Goal: Task Accomplishment & Management: Use online tool/utility

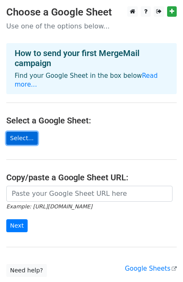
click at [20, 132] on link "Select..." at bounding box center [21, 138] width 31 height 13
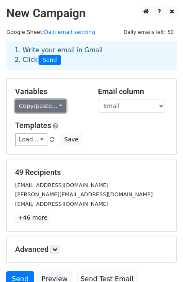
click at [52, 104] on link "Copy/paste..." at bounding box center [40, 106] width 51 height 13
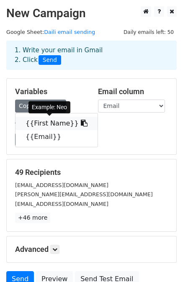
click at [81, 123] on icon at bounding box center [84, 123] width 7 height 7
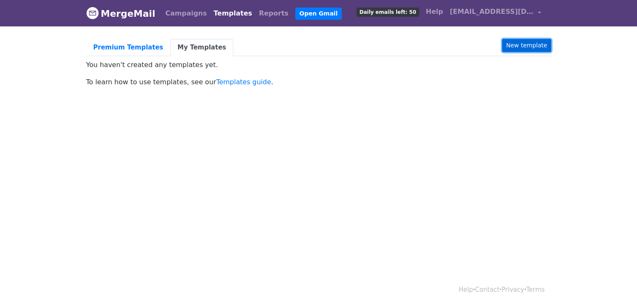
click at [530, 44] on link "New template" at bounding box center [527, 45] width 49 height 13
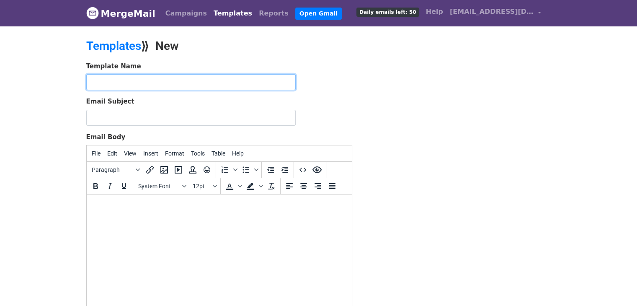
click at [144, 80] on input "text" at bounding box center [191, 82] width 210 height 16
type input "Olivia Harper"
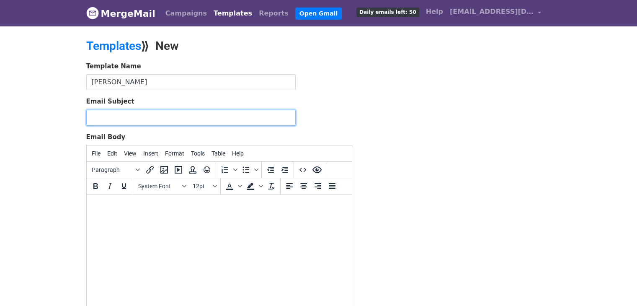
click at [117, 115] on input "Email Subject" at bounding box center [191, 118] width 210 height 16
paste input "Transform Your Travel Business with Smart Web & App Solutions"
type input "Transform Your Travel Business with Smart Web & App Solutions"
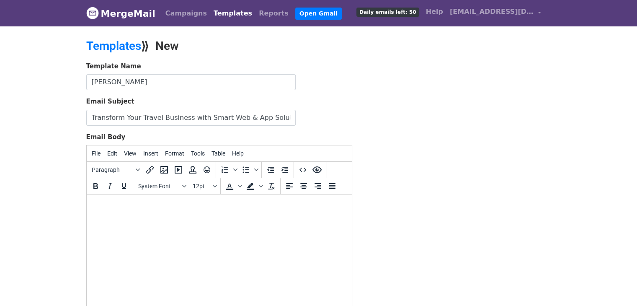
click at [127, 217] on html at bounding box center [218, 205] width 265 height 23
paste body "To enrich screen reader interactions, please activate Accessibility in Grammarl…"
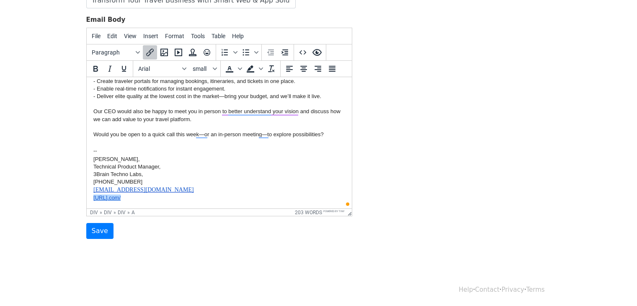
scroll to position [117, 0]
click at [502, 187] on div "Template Name Olivia Harper Email Subject Transform Your Travel Business with S…" at bounding box center [319, 91] width 478 height 295
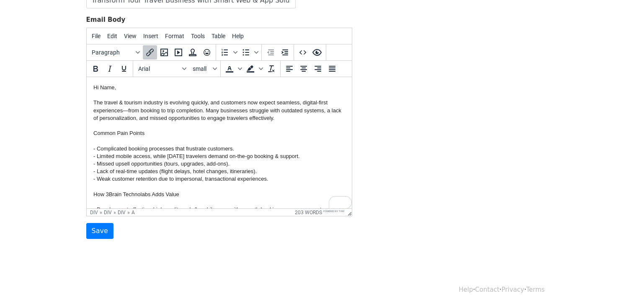
scroll to position [0, 0]
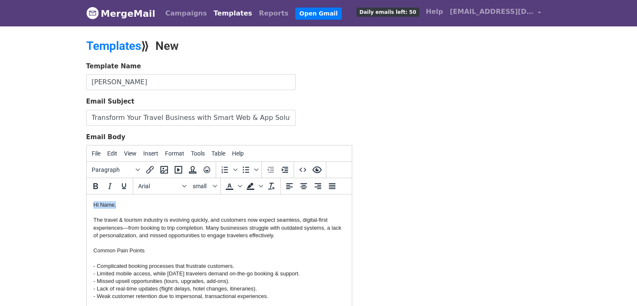
drag, startPoint x: 118, startPoint y: 206, endPoint x: 172, endPoint y: 394, distance: 195.8
click at [93, 205] on div "{{First Name}} The travel & tourism industry is evolving quickly, and customers…" at bounding box center [219, 304] width 252 height 206
click at [143, 206] on div "Hi {{First Name}} The travel & tourism industry is evolving quickly, and custom…" at bounding box center [219, 304] width 252 height 206
drag, startPoint x: 143, startPoint y: 206, endPoint x: 90, endPoint y: 201, distance: 53.8
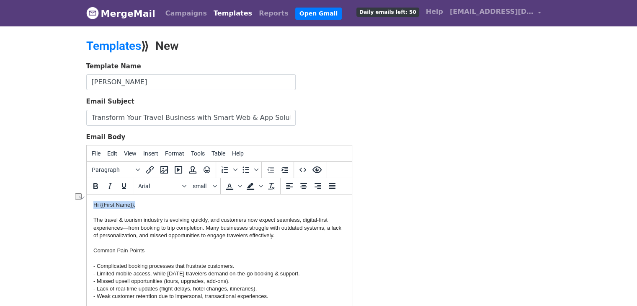
click at [96, 181] on icon "Bold" at bounding box center [96, 186] width 10 height 10
click at [211, 237] on div "Hi {{First Name}}, The travel & tourism industry is evolving quickly, and custo…" at bounding box center [219, 304] width 252 height 206
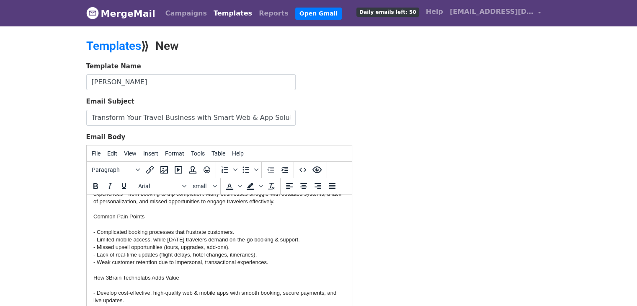
scroll to position [42, 0]
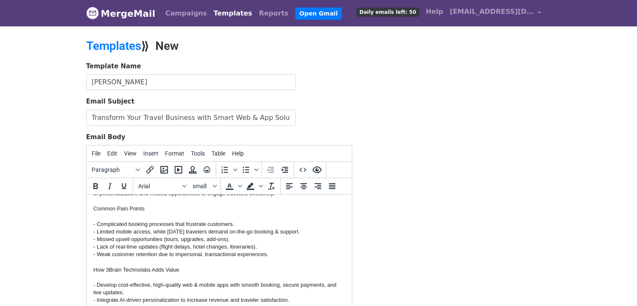
click at [148, 211] on div "Hi {{First Name}}, The travel & tourism industry is evolving quickly, and custo…" at bounding box center [219, 262] width 252 height 206
drag, startPoint x: 115, startPoint y: 209, endPoint x: 93, endPoint y: 209, distance: 22.6
click at [93, 209] on div "Hi {{First Name}}, The travel & tourism industry is evolving quickly, and custo…" at bounding box center [219, 262] width 252 height 206
drag, startPoint x: 145, startPoint y: 210, endPoint x: 175, endPoint y: 385, distance: 177.3
click at [86, 208] on html "Hi {{First Name}}, The travel & tourism industry is evolving quickly, and custo…" at bounding box center [218, 294] width 265 height 282
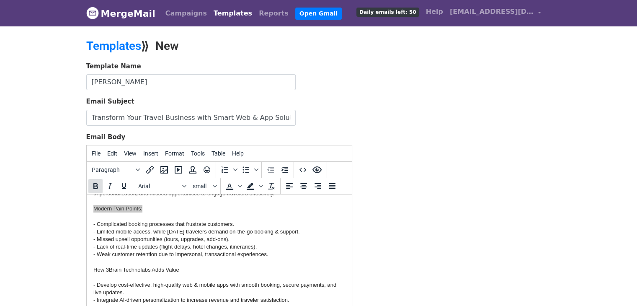
drag, startPoint x: 91, startPoint y: 183, endPoint x: 99, endPoint y: 187, distance: 8.6
click at [94, 184] on icon "Bold" at bounding box center [96, 186] width 10 height 10
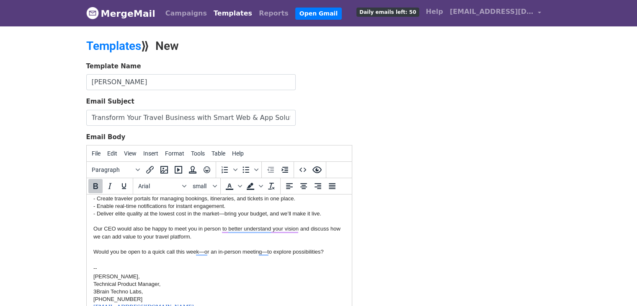
scroll to position [117, 0]
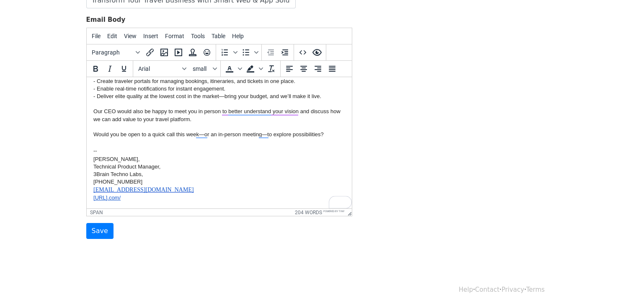
drag, startPoint x: 104, startPoint y: 179, endPoint x: 171, endPoint y: 207, distance: 72.7
click at [86, 155] on html "Hi {{First Name}}, The travel & tourism industry is evolving quickly, and custo…" at bounding box center [218, 67] width 265 height 282
click at [96, 71] on icon "Bold" at bounding box center [96, 69] width 10 height 10
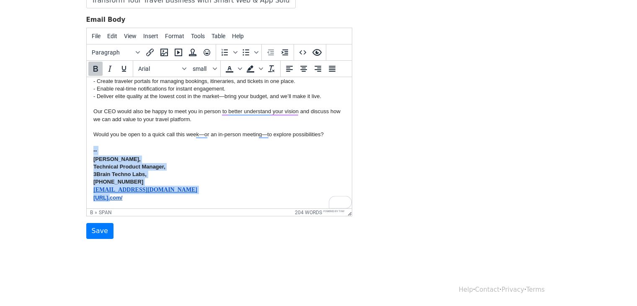
click at [181, 176] on div "3Brain Techno Labs," at bounding box center [219, 175] width 252 height 8
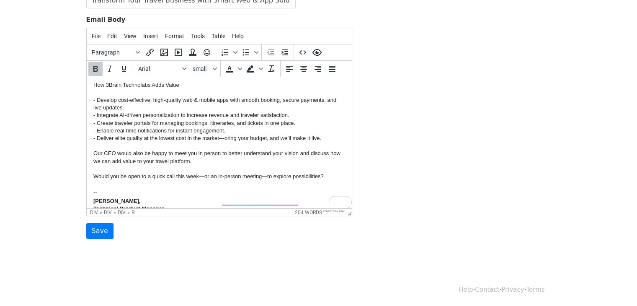
scroll to position [61, 0]
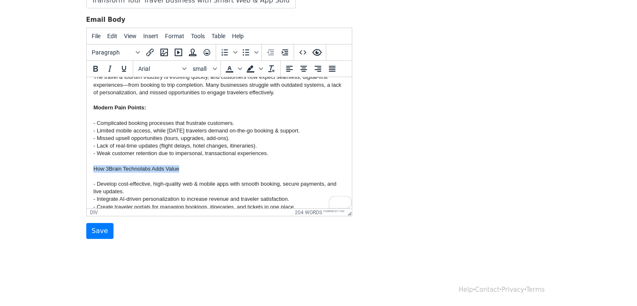
drag, startPoint x: 180, startPoint y: 168, endPoint x: 94, endPoint y: 168, distance: 85.5
click at [94, 168] on div "Hi {{First Name}}, The travel & tourism industry is evolving quickly, and custo…" at bounding box center [219, 161] width 252 height 206
drag, startPoint x: 95, startPoint y: 65, endPoint x: 103, endPoint y: 71, distance: 9.3
click at [95, 66] on icon "Bold" at bounding box center [96, 69] width 10 height 10
click at [204, 172] on div "Hi {{First Name}}, The travel & tourism industry is evolving quickly, and custo…" at bounding box center [219, 161] width 252 height 206
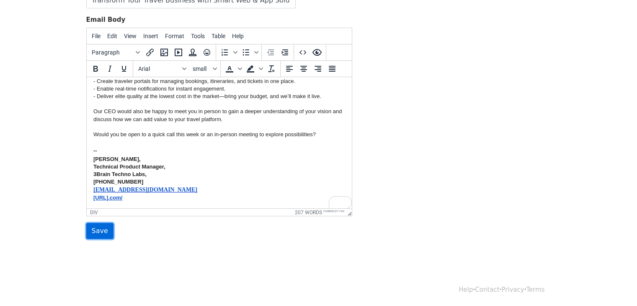
click at [95, 231] on input "Save" at bounding box center [99, 231] width 27 height 16
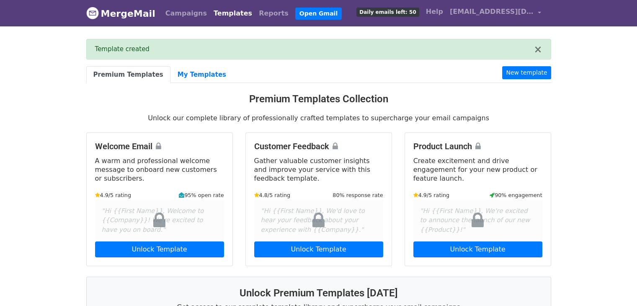
click at [132, 16] on link "MergeMail" at bounding box center [120, 14] width 69 height 18
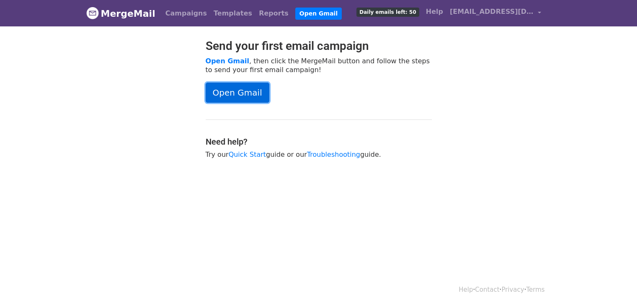
click at [249, 91] on link "Open Gmail" at bounding box center [238, 93] width 64 height 20
click at [256, 16] on link "Reports" at bounding box center [274, 13] width 36 height 17
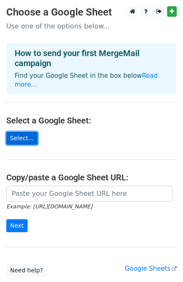
click at [18, 132] on link "Select..." at bounding box center [21, 138] width 31 height 13
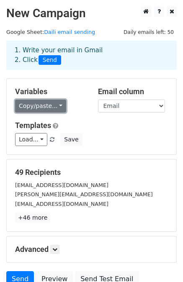
click at [50, 106] on link "Copy/paste..." at bounding box center [40, 106] width 51 height 13
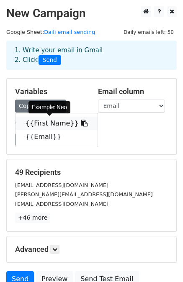
click at [50, 123] on link "{{First Name}}" at bounding box center [57, 123] width 82 height 13
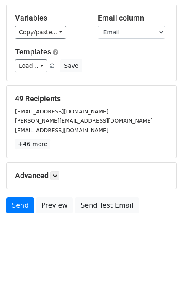
scroll to position [75, 0]
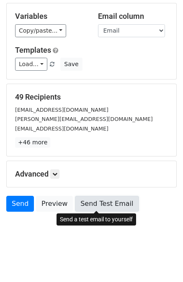
click at [98, 206] on link "Send Test Email" at bounding box center [107, 204] width 64 height 16
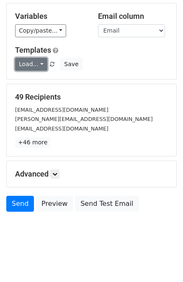
click at [35, 67] on link "Load..." at bounding box center [31, 64] width 32 height 13
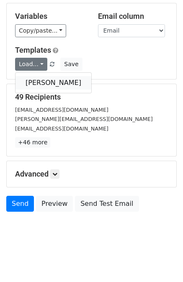
click at [40, 82] on link "Olivia Harper" at bounding box center [54, 82] width 76 height 13
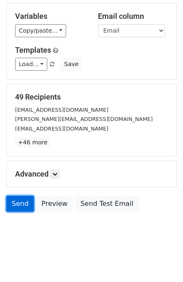
click at [22, 205] on link "Send" at bounding box center [20, 204] width 28 height 16
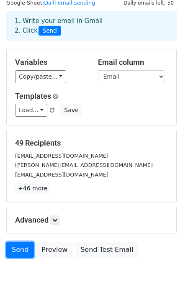
scroll to position [0, 0]
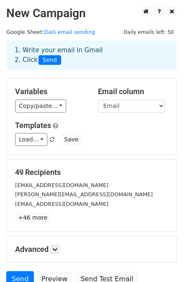
click at [76, 48] on div "1. Write your email in Gmail 2. Click Send" at bounding box center [91, 55] width 166 height 19
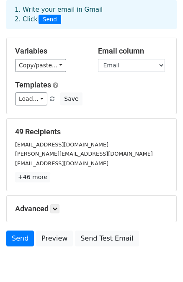
scroll to position [75, 0]
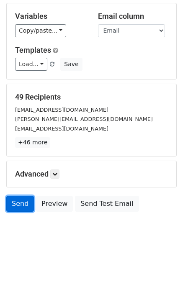
click at [19, 208] on link "Send" at bounding box center [20, 204] width 28 height 16
click at [16, 205] on link "Send" at bounding box center [20, 204] width 28 height 16
click at [20, 204] on link "Send" at bounding box center [20, 204] width 28 height 16
click at [22, 201] on link "Send" at bounding box center [20, 204] width 28 height 16
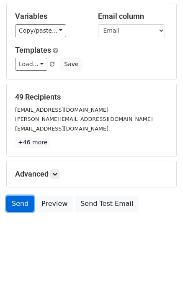
click at [22, 201] on link "Send" at bounding box center [20, 204] width 28 height 16
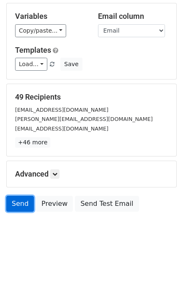
click at [13, 204] on link "Send" at bounding box center [20, 204] width 28 height 16
click at [21, 202] on link "Send" at bounding box center [20, 204] width 28 height 16
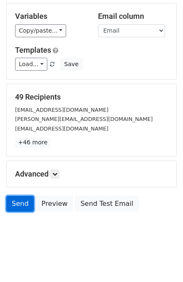
click at [21, 202] on link "Send" at bounding box center [20, 204] width 28 height 16
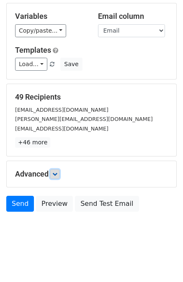
click at [55, 175] on icon at bounding box center [54, 174] width 5 height 5
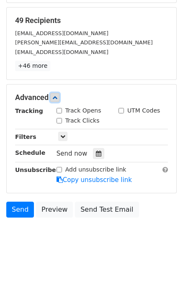
scroll to position [157, 0]
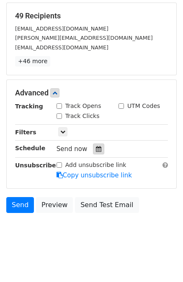
click at [96, 150] on icon at bounding box center [98, 149] width 5 height 6
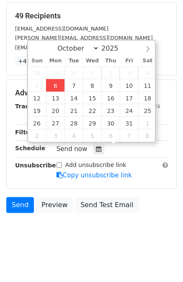
type input "2025-10-06 12:00"
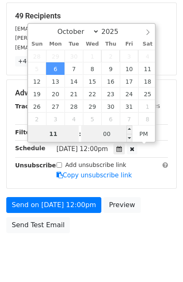
type input "11"
type input "2025-10-06 23:00"
click at [117, 133] on input "00" at bounding box center [106, 134] width 51 height 17
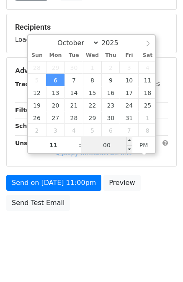
scroll to position [143, 0]
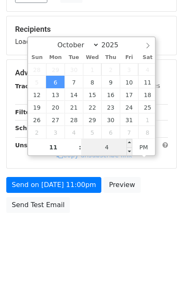
type input "43"
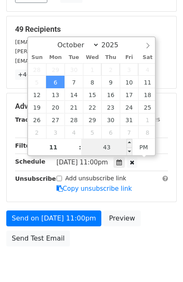
scroll to position [157, 0]
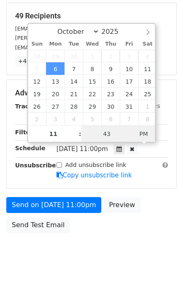
type input "2025-10-06 11:43"
click at [143, 133] on span "PM" at bounding box center [143, 134] width 23 height 17
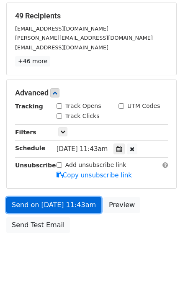
click at [47, 205] on link "Send on Oct 6 at 11:43am" at bounding box center [53, 205] width 95 height 16
click at [53, 206] on link "Send on Oct 6 at 11:43am" at bounding box center [53, 205] width 95 height 16
click at [53, 205] on link "Send on Oct 6 at 11:43am" at bounding box center [53, 205] width 95 height 16
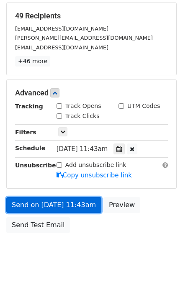
click at [53, 205] on link "Send on Oct 6 at 11:43am" at bounding box center [53, 205] width 95 height 16
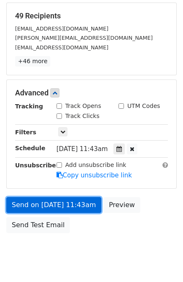
click at [53, 205] on link "Send on Oct 6 at 11:43am" at bounding box center [53, 205] width 95 height 16
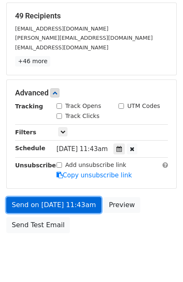
click at [53, 205] on link "Send on Oct 6 at 11:43am" at bounding box center [53, 205] width 95 height 16
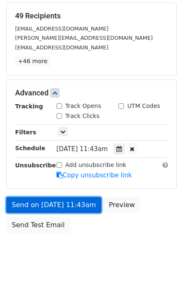
click at [32, 203] on link "Send on Oct 6 at 11:43am" at bounding box center [53, 205] width 95 height 16
click at [25, 203] on link "Send on Oct 6 at 11:43am" at bounding box center [53, 205] width 95 height 16
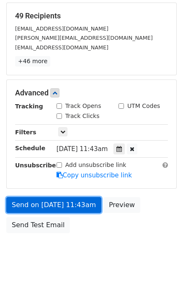
click at [25, 203] on link "Send on Oct 6 at 11:43am" at bounding box center [53, 205] width 95 height 16
click at [78, 206] on link "Send on Oct 6 at 11:43am" at bounding box center [53, 205] width 95 height 16
click at [62, 204] on link "Send on Oct 6 at 11:43am" at bounding box center [53, 205] width 95 height 16
click at [6, 197] on link "Send on Oct 6 at 11:43am" at bounding box center [53, 205] width 95 height 16
click at [69, 202] on link "Send on Oct 6 at 11:43am" at bounding box center [53, 205] width 95 height 16
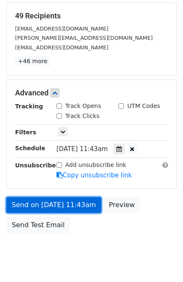
click at [69, 202] on link "Send on Oct 6 at 11:43am" at bounding box center [53, 205] width 95 height 16
click at [60, 204] on link "Send on Oct 6 at 11:43am" at bounding box center [53, 205] width 95 height 16
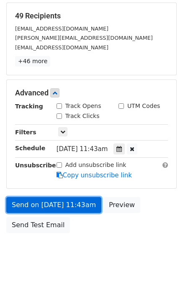
click at [60, 204] on link "Send on Oct 6 at 11:43am" at bounding box center [53, 205] width 95 height 16
click at [78, 202] on link "Send on Oct 6 at 11:43am" at bounding box center [53, 205] width 95 height 16
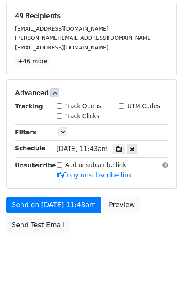
click at [135, 148] on icon at bounding box center [132, 149] width 5 height 6
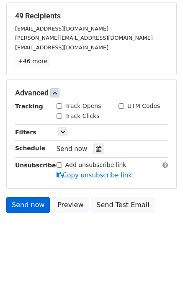
scroll to position [123, 0]
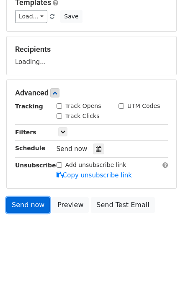
click at [38, 199] on link "Send now" at bounding box center [28, 205] width 44 height 16
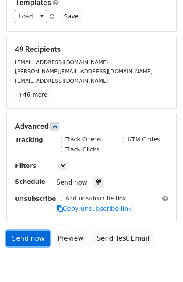
click at [33, 237] on link "Send now" at bounding box center [28, 239] width 44 height 16
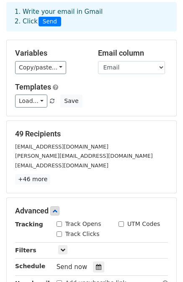
scroll to position [0, 0]
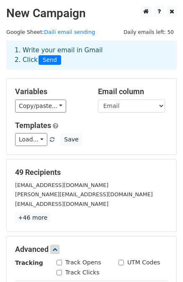
click at [66, 50] on div "1. Write your email in Gmail 2. Click Send" at bounding box center [91, 55] width 166 height 19
click at [122, 104] on select "First Name Email" at bounding box center [131, 106] width 67 height 13
click at [98, 100] on select "First Name Email" at bounding box center [131, 106] width 67 height 13
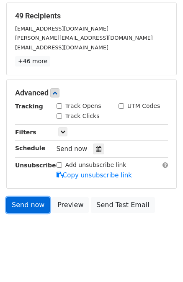
click at [22, 199] on link "Send now" at bounding box center [28, 205] width 44 height 16
click at [26, 202] on link "Send now" at bounding box center [28, 205] width 44 height 16
click at [17, 197] on link "Send now" at bounding box center [28, 205] width 44 height 16
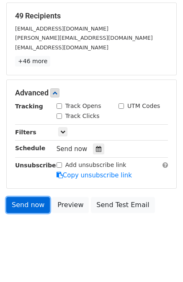
click at [34, 201] on link "Send now" at bounding box center [28, 205] width 44 height 16
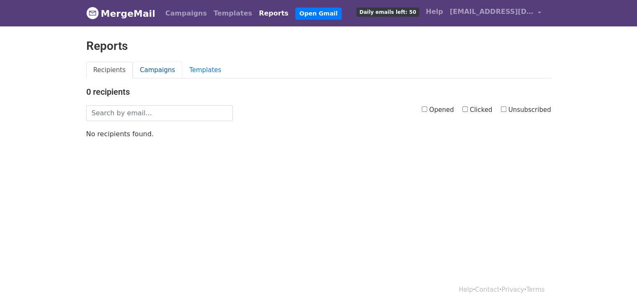
click at [151, 67] on link "Campaigns" at bounding box center [157, 70] width 49 height 17
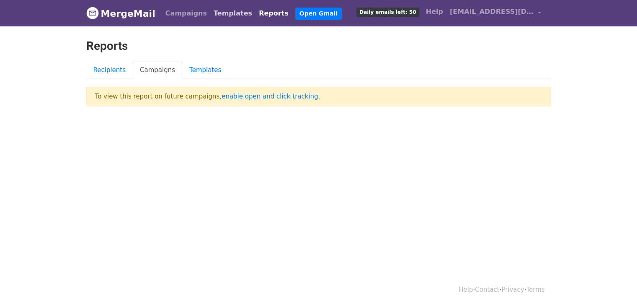
click at [212, 20] on link "Templates" at bounding box center [232, 13] width 45 height 17
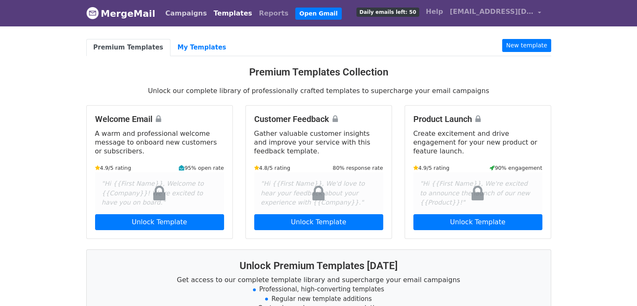
click at [178, 14] on link "Campaigns" at bounding box center [186, 13] width 48 height 17
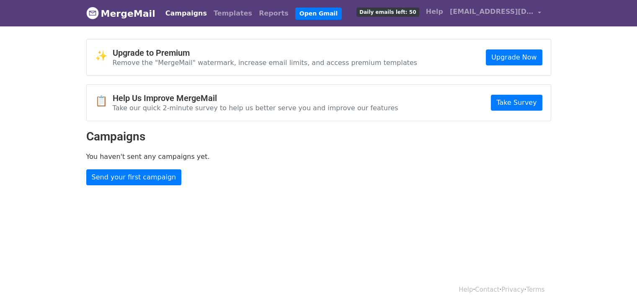
click at [127, 13] on link "MergeMail" at bounding box center [120, 14] width 69 height 18
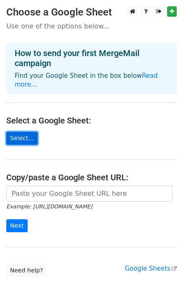
click at [27, 132] on link "Select..." at bounding box center [21, 138] width 31 height 13
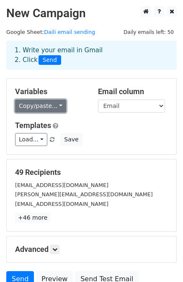
click at [52, 107] on link "Copy/paste..." at bounding box center [40, 106] width 51 height 13
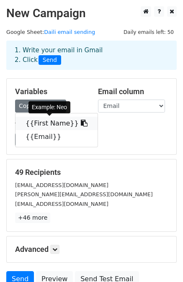
click at [49, 124] on link "{{First Name}}" at bounding box center [57, 123] width 82 height 13
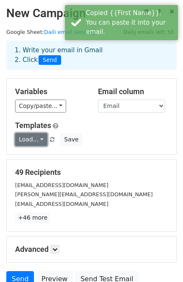
click at [37, 141] on link "Load..." at bounding box center [31, 139] width 32 height 13
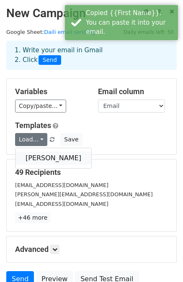
click at [36, 158] on link "[PERSON_NAME]" at bounding box center [54, 158] width 76 height 13
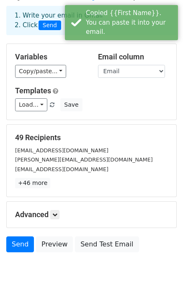
scroll to position [75, 0]
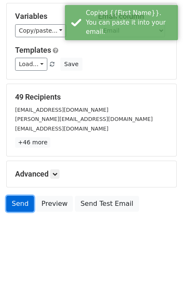
click at [20, 203] on link "Send" at bounding box center [20, 204] width 28 height 16
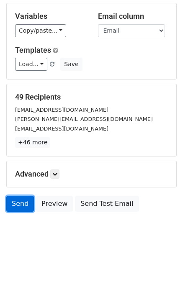
click at [25, 202] on link "Send" at bounding box center [20, 204] width 28 height 16
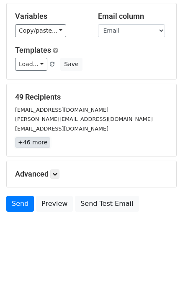
click at [35, 142] on link "+46 more" at bounding box center [32, 142] width 35 height 10
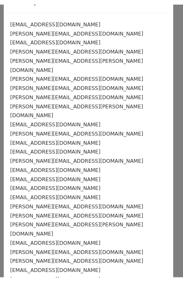
scroll to position [0, 0]
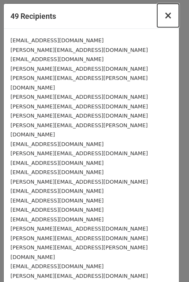
click at [164, 17] on span "×" at bounding box center [168, 16] width 8 height 12
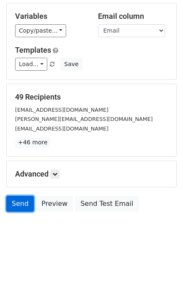
click at [12, 207] on link "Send" at bounding box center [20, 204] width 28 height 16
click at [30, 203] on link "Send" at bounding box center [20, 204] width 28 height 16
click at [12, 202] on link "Send" at bounding box center [20, 204] width 28 height 16
click at [29, 203] on link "Send" at bounding box center [20, 204] width 28 height 16
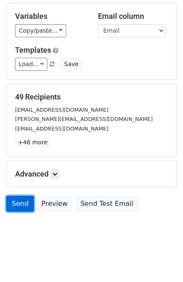
click at [29, 203] on link "Send" at bounding box center [20, 204] width 28 height 16
